Goal: Task Accomplishment & Management: Complete application form

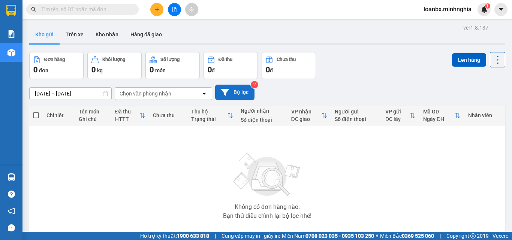
click at [246, 97] on button "Bộ lọc" at bounding box center [234, 92] width 39 height 15
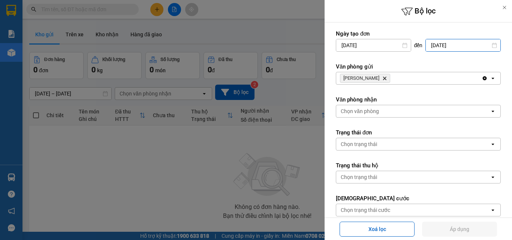
drag, startPoint x: 452, startPoint y: 45, endPoint x: 442, endPoint y: 67, distance: 24.0
click at [452, 45] on input "[DATE]" at bounding box center [463, 45] width 75 height 12
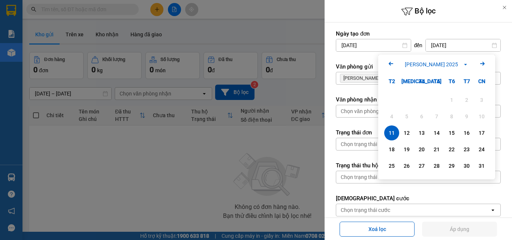
drag, startPoint x: 392, startPoint y: 130, endPoint x: 441, endPoint y: 168, distance: 62.5
click at [394, 130] on div "11" at bounding box center [391, 133] width 10 height 9
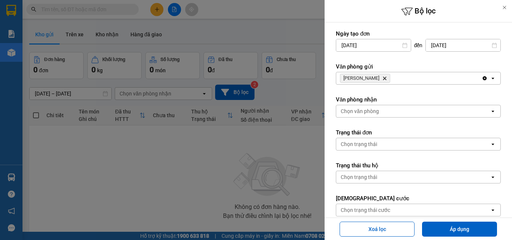
click at [446, 239] on div "Xoá lọc Áp dụng" at bounding box center [418, 229] width 187 height 22
click at [446, 231] on button "Áp dụng" at bounding box center [459, 229] width 75 height 15
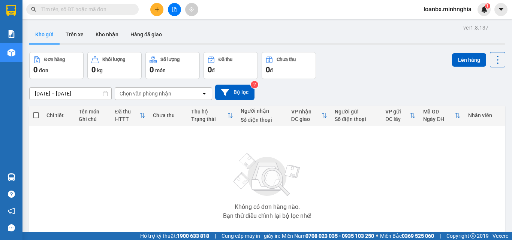
click at [183, 15] on div at bounding box center [174, 9] width 56 height 13
click at [179, 13] on button at bounding box center [174, 9] width 13 height 13
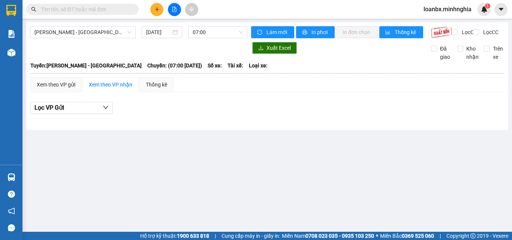
click at [225, 38] on div "[PERSON_NAME] - [GEOGRAPHIC_DATA] [DATE] 07:00" at bounding box center [138, 32] width 217 height 12
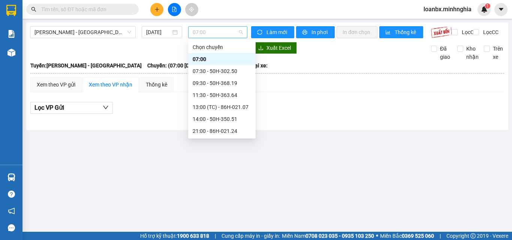
click at [227, 35] on span "07:00" at bounding box center [218, 32] width 50 height 11
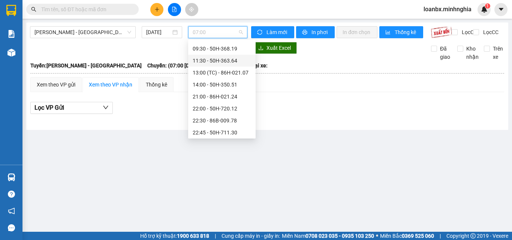
click at [220, 65] on div "11:30 - 50H-363.64" at bounding box center [221, 61] width 67 height 12
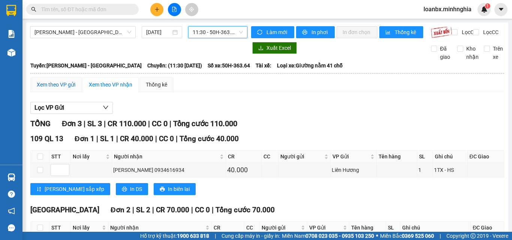
click at [65, 89] on div "Xem theo VP gửi" at bounding box center [56, 85] width 39 height 8
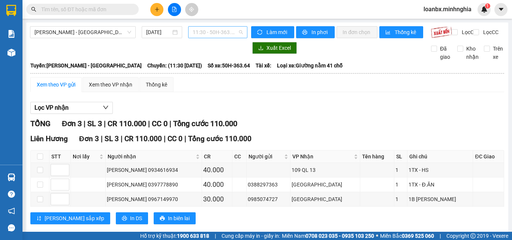
click at [198, 30] on span "11:30 - 50H-363.64" at bounding box center [218, 32] width 50 height 11
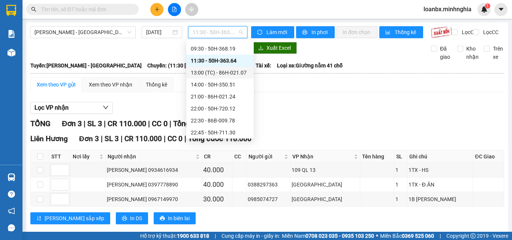
click at [203, 75] on div "13:00 (TC) - 86H-021.07" at bounding box center [220, 73] width 58 height 8
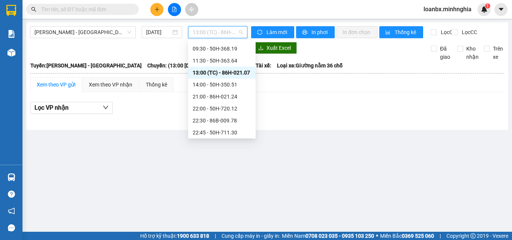
click at [210, 33] on span "13:00 (TC) - 86H-021.07" at bounding box center [218, 32] width 50 height 11
click at [204, 88] on div "14:00 - 50H-350.51" at bounding box center [222, 85] width 58 height 8
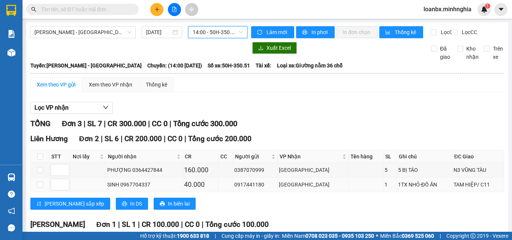
scroll to position [76, 0]
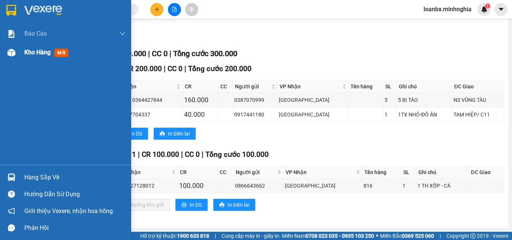
click at [41, 55] on span "Kho hàng" at bounding box center [37, 52] width 26 height 7
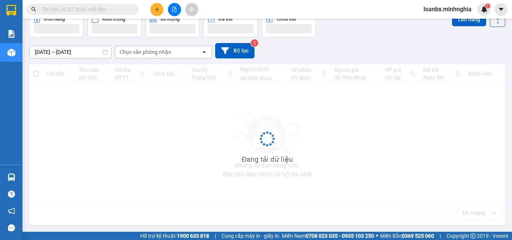
scroll to position [42, 0]
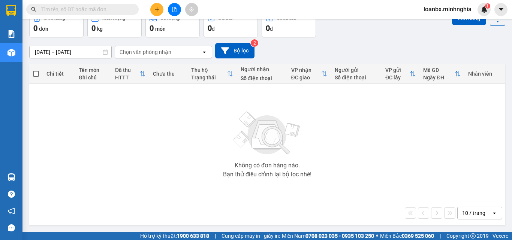
click at [56, 9] on input "text" at bounding box center [85, 9] width 88 height 8
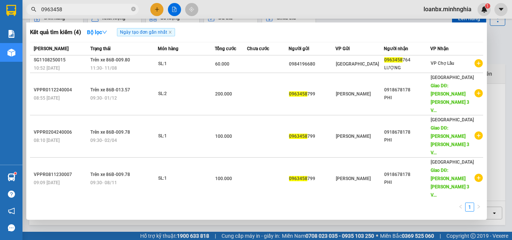
type input "0963458"
click at [135, 8] on icon "close-circle" at bounding box center [133, 9] width 4 height 4
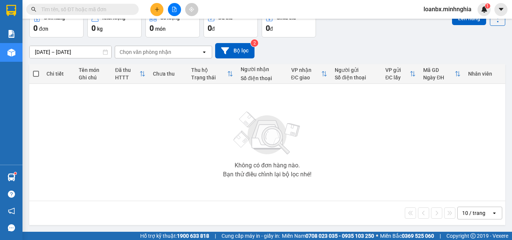
click at [61, 13] on input "text" at bounding box center [85, 9] width 88 height 8
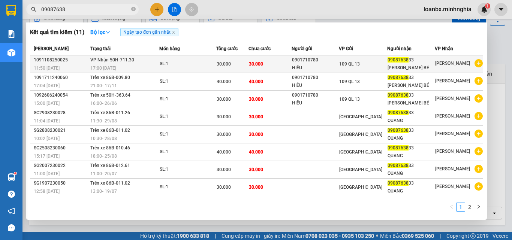
type input "09087638"
click at [104, 67] on span "17:00 [DATE]" at bounding box center [103, 68] width 26 height 5
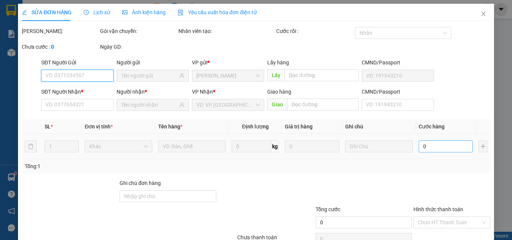
type input "0901710780"
type input "HIẾU"
type input "0908763833"
type input "[PERSON_NAME] BÉ"
type input "30.000"
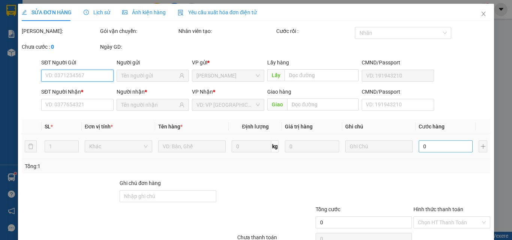
type input "30.000"
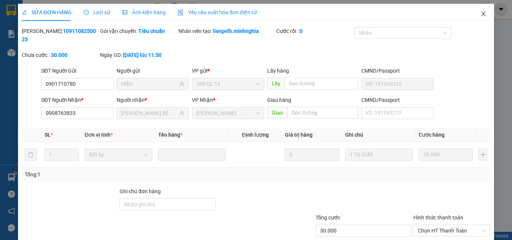
click at [480, 12] on icon "close" at bounding box center [483, 14] width 6 height 6
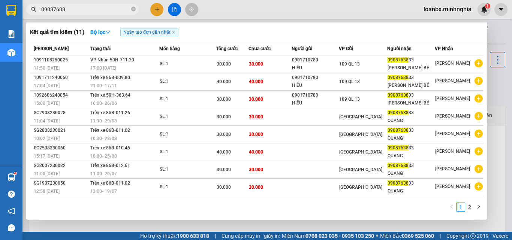
click at [84, 9] on input "09087638" at bounding box center [85, 9] width 88 height 8
click at [174, 8] on div at bounding box center [256, 120] width 512 height 240
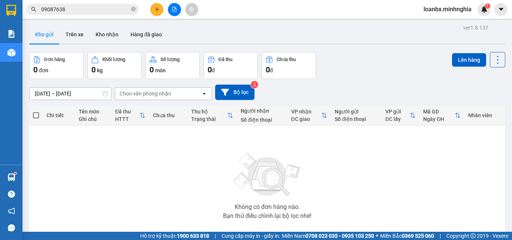
click at [172, 10] on button at bounding box center [174, 9] width 13 height 13
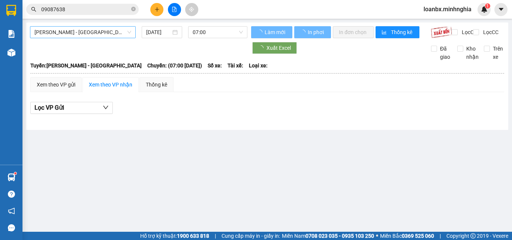
click at [66, 30] on span "[PERSON_NAME] - [GEOGRAPHIC_DATA]" at bounding box center [82, 32] width 97 height 11
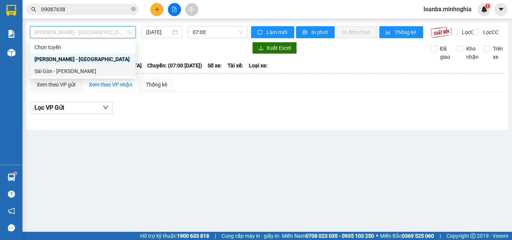
click at [49, 71] on div "Sài Gòn - [PERSON_NAME]" at bounding box center [82, 71] width 97 height 8
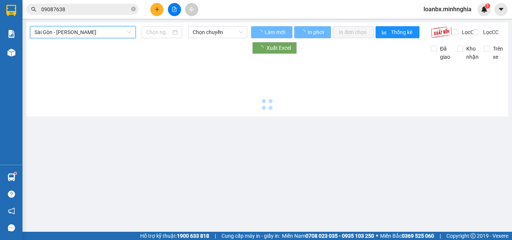
type input "[DATE]"
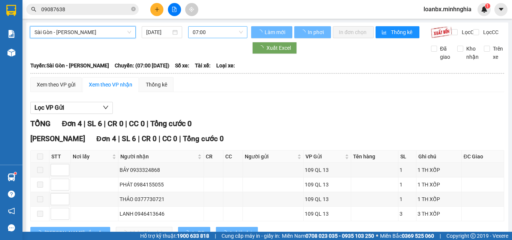
click at [220, 30] on span "07:00" at bounding box center [218, 32] width 50 height 11
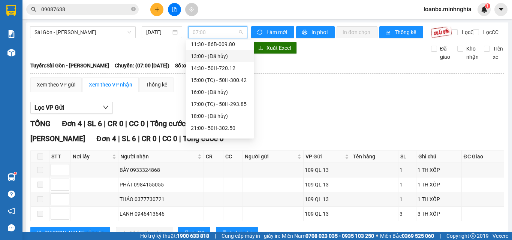
scroll to position [37, 0]
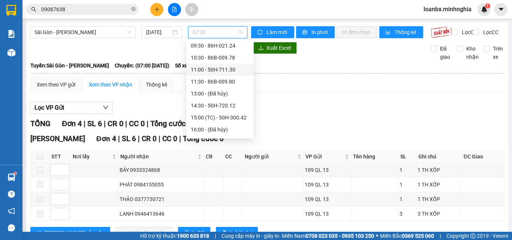
click at [215, 73] on div "11:00 - 50H-711.30" at bounding box center [220, 70] width 58 height 8
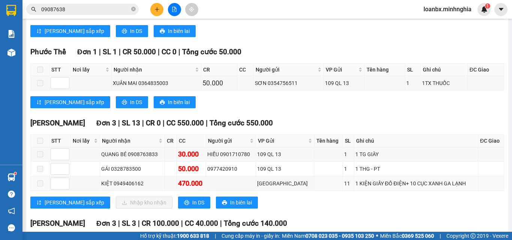
scroll to position [225, 0]
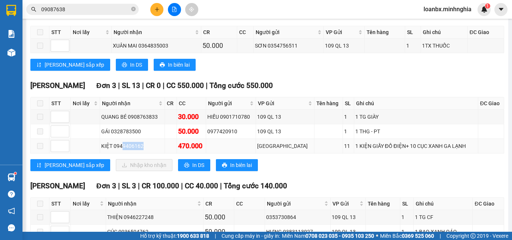
drag, startPoint x: 121, startPoint y: 151, endPoint x: 157, endPoint y: 157, distance: 36.4
click at [157, 150] on div "KIỆT 0949406162" at bounding box center [132, 146] width 62 height 8
click at [138, 8] on div "09087638" at bounding box center [73, 9] width 146 height 11
click at [153, 13] on button at bounding box center [156, 9] width 13 height 13
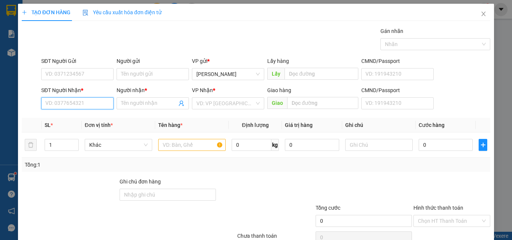
click at [61, 106] on input "SĐT Người Nhận *" at bounding box center [77, 103] width 72 height 12
drag, startPoint x: 73, startPoint y: 120, endPoint x: 182, endPoint y: 140, distance: 110.2
click at [74, 119] on div "0902754110 - HOA" at bounding box center [76, 118] width 63 height 8
type input "0902754110"
type input "HOA"
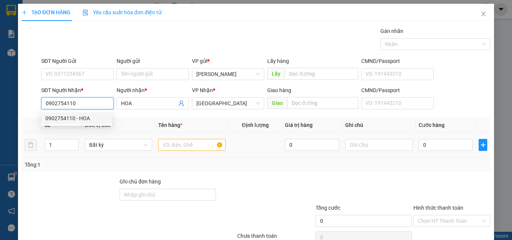
type input "0902754110"
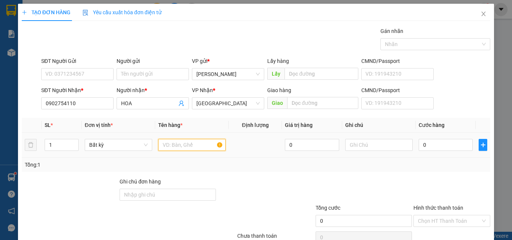
click at [182, 142] on input "text" at bounding box center [191, 145] width 67 height 12
type input "816"
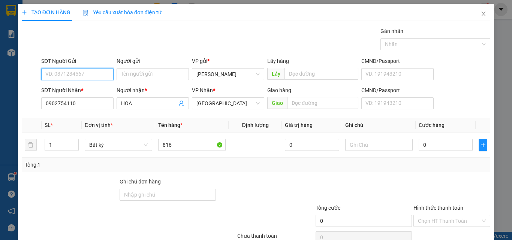
click at [63, 73] on input "SĐT Người Gửi" at bounding box center [77, 74] width 72 height 12
click at [69, 91] on div "0335114772" at bounding box center [76, 89] width 63 height 8
type input "0335114772"
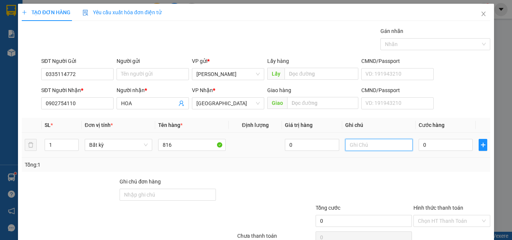
click at [365, 146] on input "text" at bounding box center [378, 145] width 67 height 12
paste input "0946641222"
drag, startPoint x: 380, startPoint y: 140, endPoint x: 317, endPoint y: 149, distance: 63.7
click at [317, 149] on tr "1 Bất kỳ 816 0 0946641222 0" at bounding box center [256, 145] width 468 height 25
type input "1 THX - CÁ"
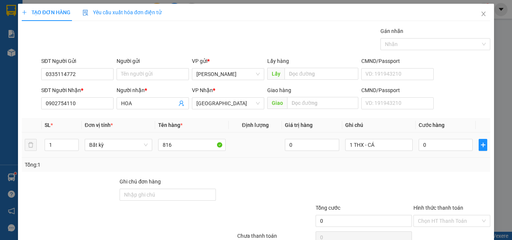
click at [441, 136] on td "0" at bounding box center [446, 145] width 60 height 25
click at [432, 145] on input "0" at bounding box center [446, 145] width 54 height 12
type input "8"
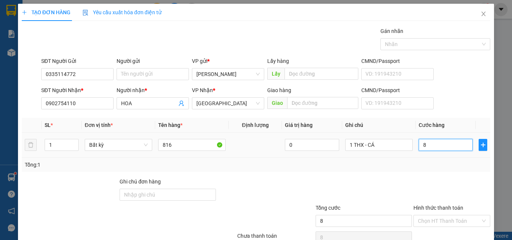
type input "80"
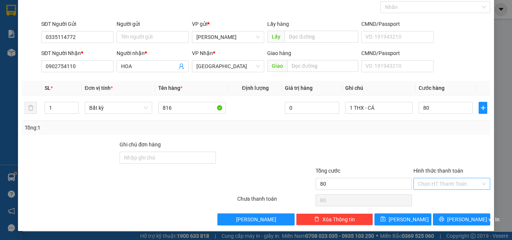
type input "80.000"
drag, startPoint x: 444, startPoint y: 185, endPoint x: 443, endPoint y: 192, distance: 7.2
click at [445, 187] on input "Hình thức thanh toán" at bounding box center [449, 183] width 63 height 11
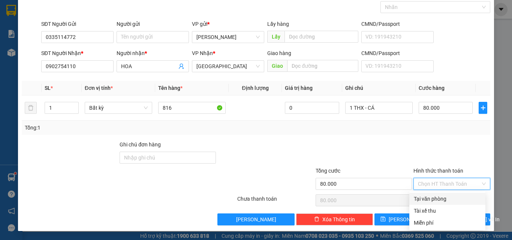
click at [435, 199] on div "Tại văn phòng" at bounding box center [447, 199] width 67 height 8
type input "0"
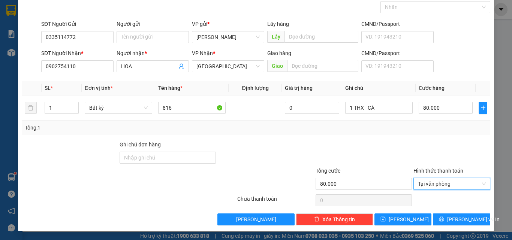
click at [438, 212] on div "Transit Pickup Surcharge Ids Transit Deliver Surcharge Ids Transit Deliver Surc…" at bounding box center [256, 108] width 468 height 236
drag, startPoint x: 446, startPoint y: 223, endPoint x: 447, endPoint y: 218, distance: 4.6
click at [447, 223] on button "[PERSON_NAME] và In" at bounding box center [461, 220] width 57 height 12
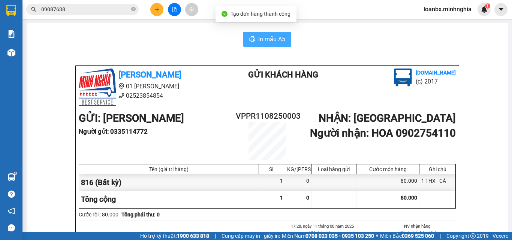
click at [263, 45] on button "In mẫu A5" at bounding box center [267, 39] width 48 height 15
click at [173, 11] on icon "file-add" at bounding box center [174, 9] width 5 height 5
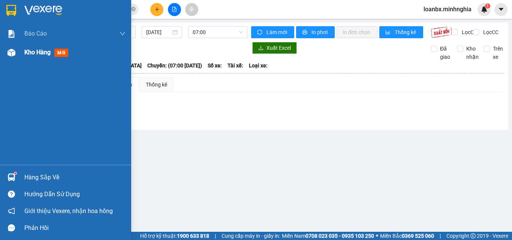
click at [21, 55] on div "Kho hàng mới" at bounding box center [65, 52] width 131 height 19
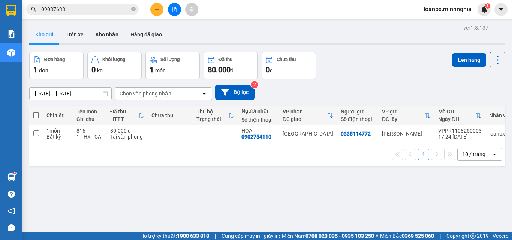
click at [158, 15] on button at bounding box center [156, 9] width 13 height 13
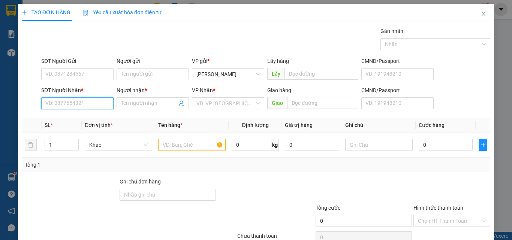
click at [68, 102] on input "SĐT Người Nhận *" at bounding box center [77, 103] width 72 height 12
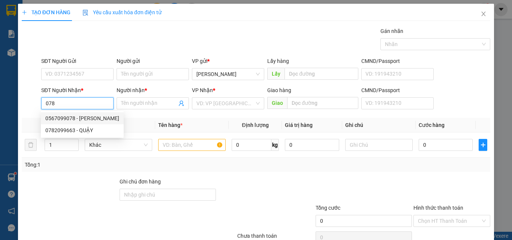
click at [82, 114] on div "0567099078 - [PERSON_NAME]" at bounding box center [82, 118] width 83 height 12
type input "0567099078"
type input "HIỀN"
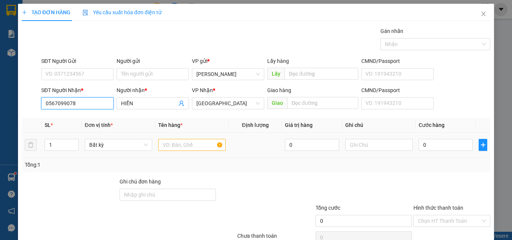
type input "0567099078"
click at [193, 146] on input "text" at bounding box center [191, 145] width 67 height 12
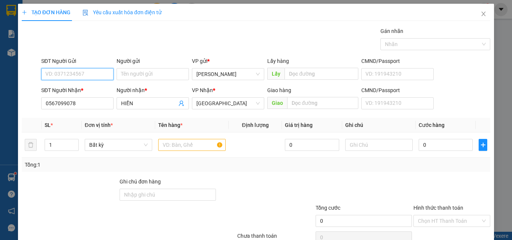
click at [71, 69] on input "SĐT Người Gửi" at bounding box center [77, 74] width 72 height 12
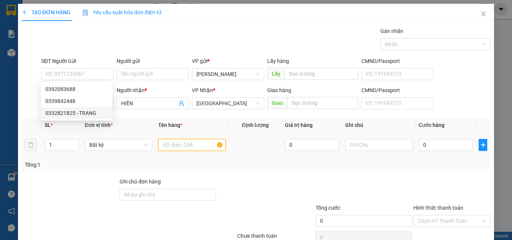
click at [178, 144] on input "text" at bounding box center [191, 145] width 67 height 12
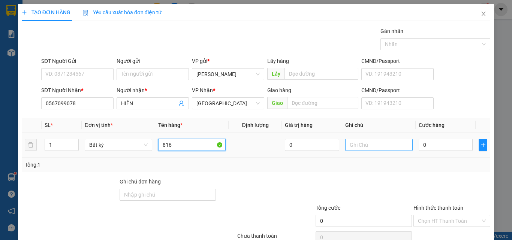
type input "816"
click at [346, 145] on input "text" at bounding box center [378, 145] width 67 height 12
paste input "0946641222"
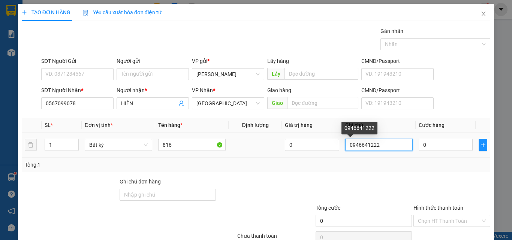
drag, startPoint x: 374, startPoint y: 147, endPoint x: 261, endPoint y: 135, distance: 113.4
click at [263, 136] on tr "1 Bất kỳ 816 0 0946641222 0" at bounding box center [256, 145] width 468 height 25
type input "1 THX - CÁ"
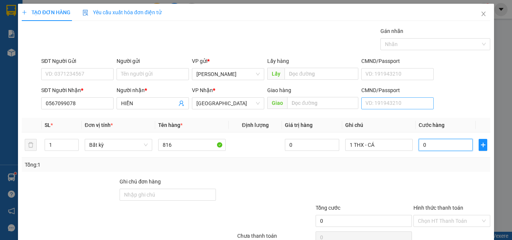
type input "6"
type input "60"
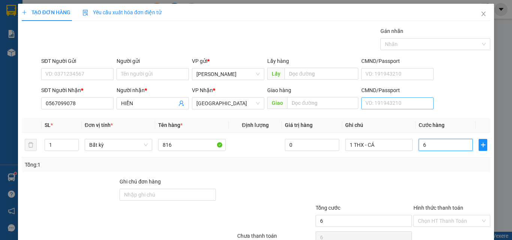
type input "60"
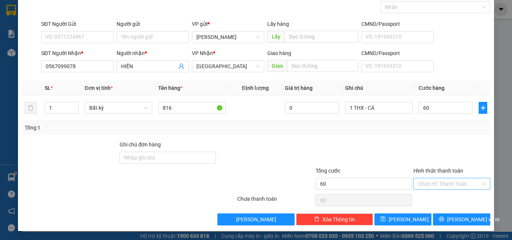
type input "60.000"
click at [441, 187] on input "Hình thức thanh toán" at bounding box center [449, 183] width 63 height 11
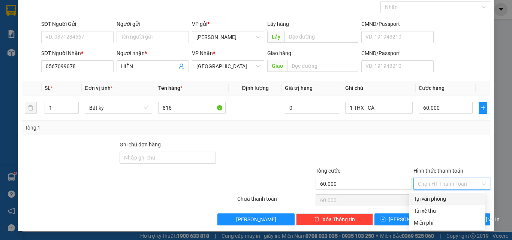
click at [442, 197] on div "Tại văn phòng" at bounding box center [447, 199] width 67 height 8
type input "0"
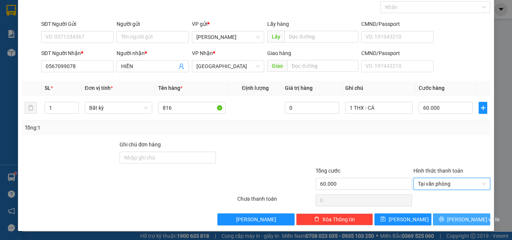
click at [456, 218] on span "[PERSON_NAME] và In" at bounding box center [473, 219] width 52 height 8
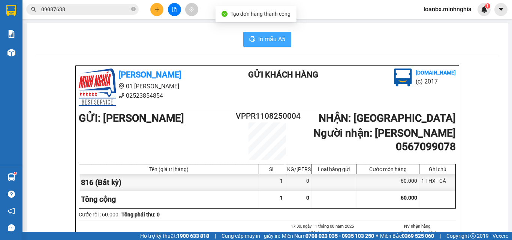
click at [264, 40] on span "In mẫu A5" at bounding box center [271, 38] width 27 height 9
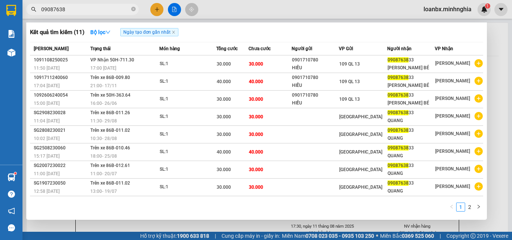
click at [80, 10] on input "09087638" at bounding box center [85, 9] width 88 height 8
drag, startPoint x: 80, startPoint y: 10, endPoint x: 16, endPoint y: 12, distance: 64.1
click at [4, 10] on section "Kết quả [PERSON_NAME] ( 11 ) Bộ lọc Ngày tạo [PERSON_NAME] nhất Mã ĐH Trạng thá…" at bounding box center [256, 120] width 512 height 240
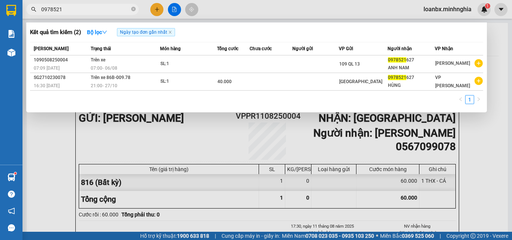
type input "0978521"
click at [258, 153] on div at bounding box center [256, 120] width 512 height 240
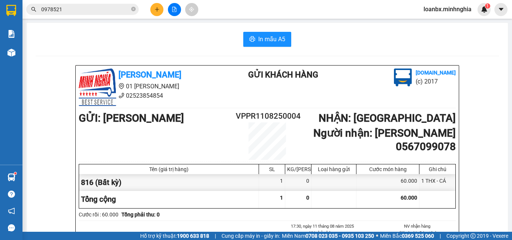
click at [174, 13] on button at bounding box center [174, 9] width 13 height 13
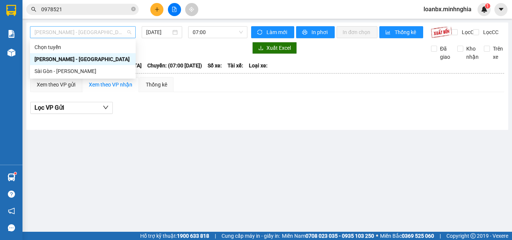
click at [107, 36] on span "[PERSON_NAME] - [GEOGRAPHIC_DATA]" at bounding box center [82, 32] width 97 height 11
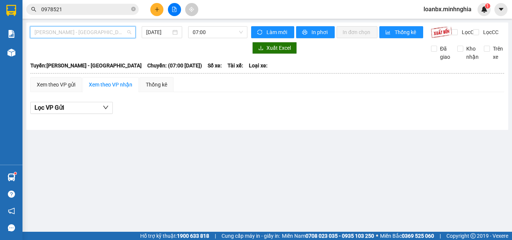
click at [86, 37] on span "[PERSON_NAME] - [GEOGRAPHIC_DATA]" at bounding box center [82, 32] width 97 height 11
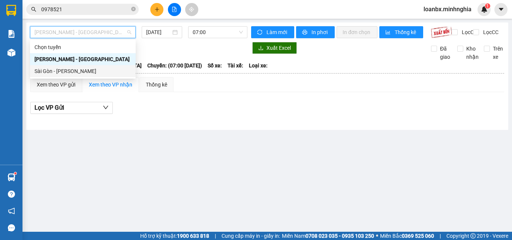
click at [79, 72] on div "Sài Gòn - [PERSON_NAME]" at bounding box center [82, 71] width 97 height 8
type input "[DATE]"
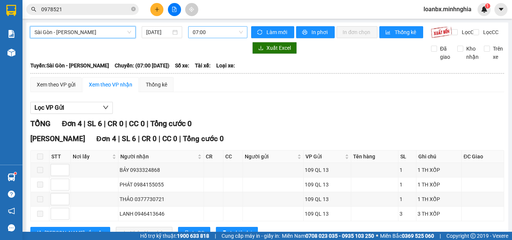
click at [218, 34] on span "07:00" at bounding box center [218, 32] width 50 height 11
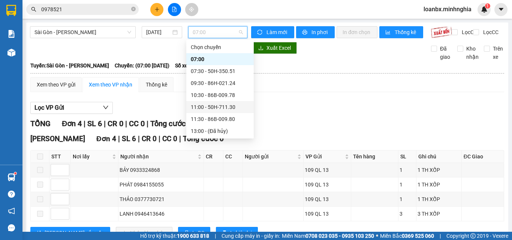
click at [217, 109] on div "11:00 - 50H-711.30" at bounding box center [220, 107] width 58 height 8
